Goal: Task Accomplishment & Management: Manage account settings

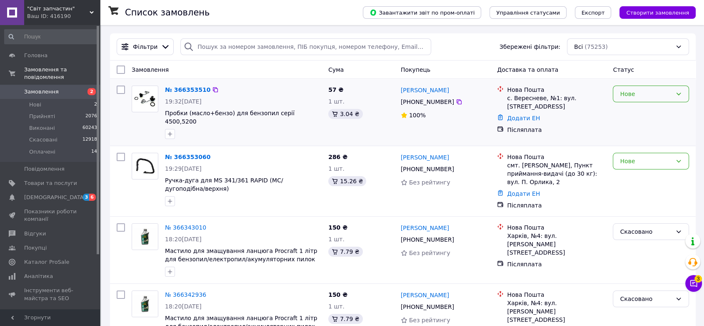
click at [639, 94] on div "Нове" at bounding box center [646, 93] width 52 height 9
click at [639, 111] on li "Прийнято" at bounding box center [651, 111] width 75 height 15
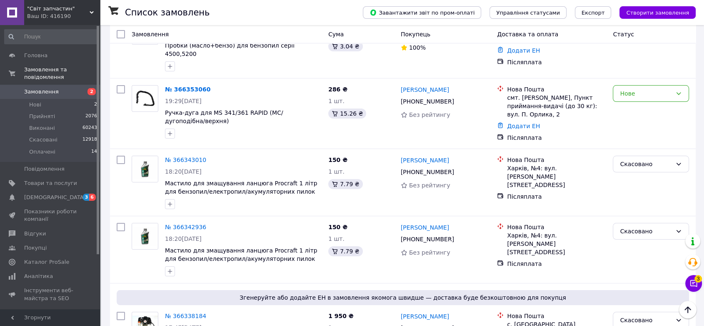
scroll to position [46, 0]
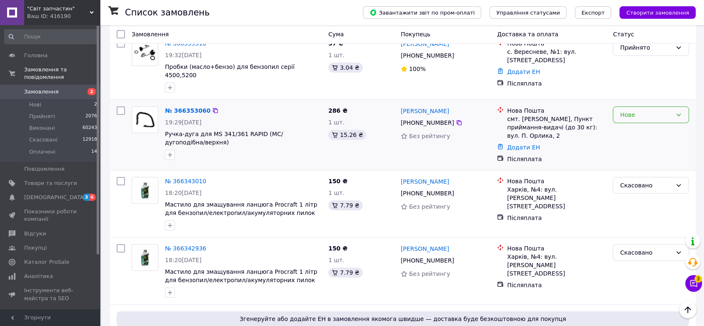
click at [626, 110] on div "Нове" at bounding box center [646, 114] width 52 height 9
click at [630, 123] on li "Прийнято" at bounding box center [651, 124] width 75 height 15
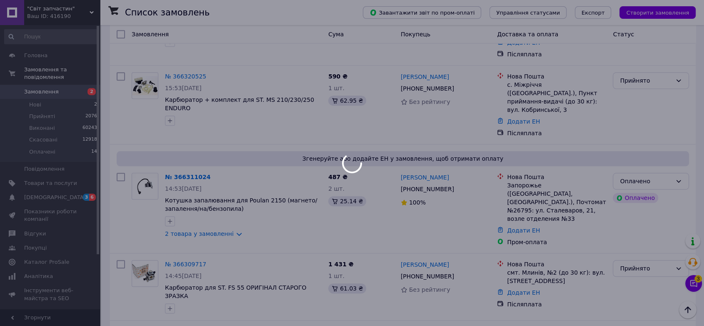
scroll to position [787, 0]
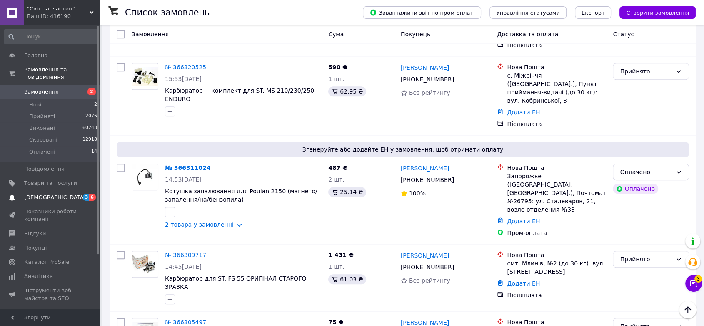
click at [48, 193] on span "[DEMOGRAPHIC_DATA]" at bounding box center [55, 197] width 62 height 8
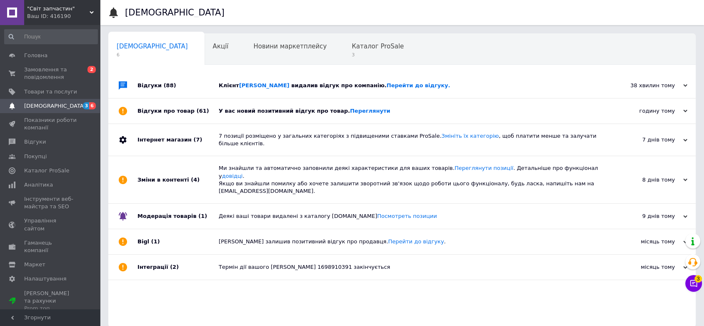
click at [340, 85] on span "видалив відгук про компанію. Перейти до відгуку." at bounding box center [370, 85] width 159 height 6
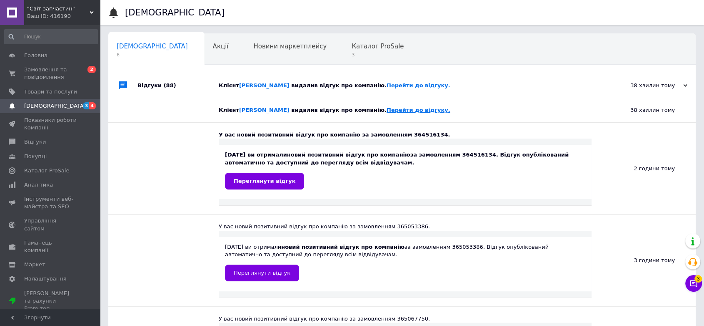
click at [412, 111] on link "Перейти до відгуку." at bounding box center [419, 110] width 64 height 6
click at [266, 178] on span "Переглянути відгук" at bounding box center [265, 181] width 62 height 6
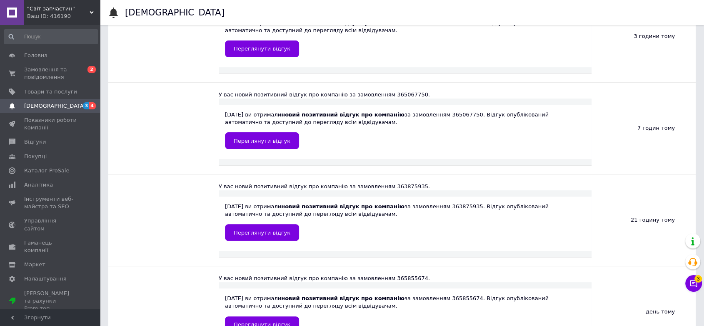
scroll to position [324, 0]
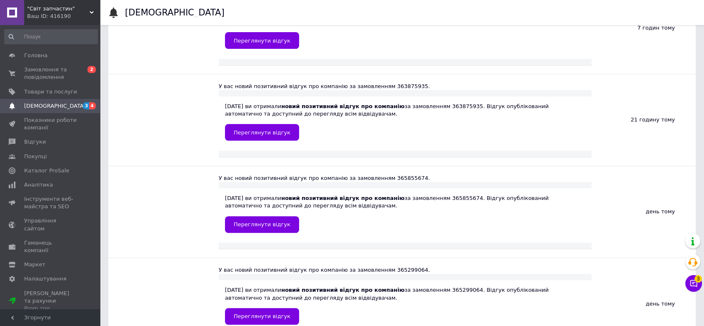
click at [69, 103] on span "[DEMOGRAPHIC_DATA]" at bounding box center [50, 106] width 53 height 8
